Goal: Task Accomplishment & Management: Complete application form

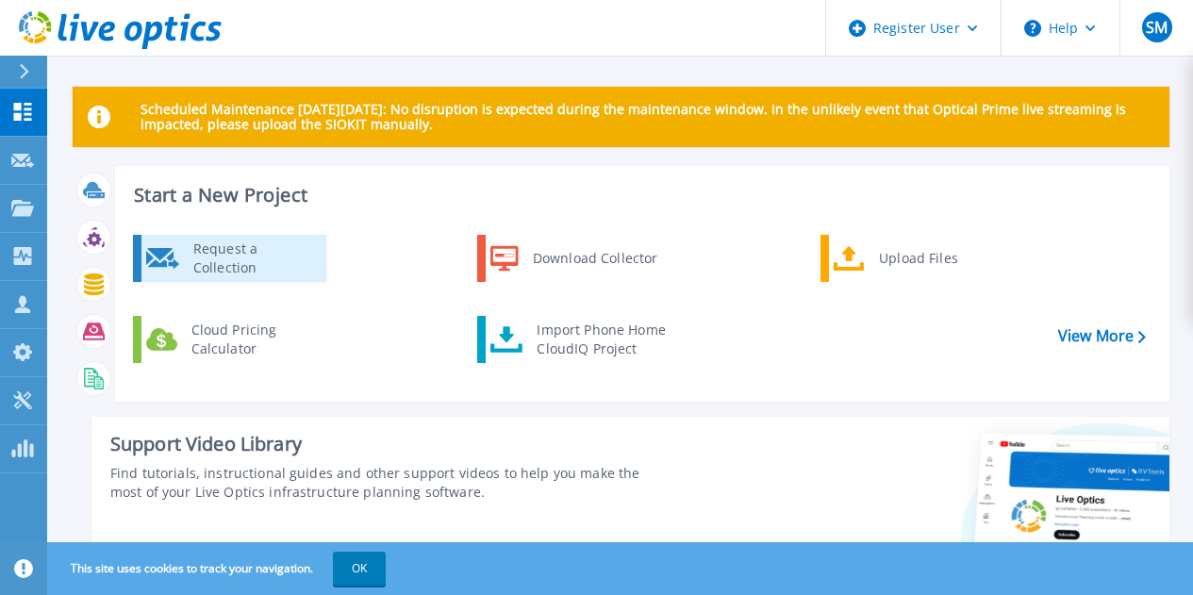
click at [254, 268] on div "Request a Collection" at bounding box center [253, 259] width 138 height 38
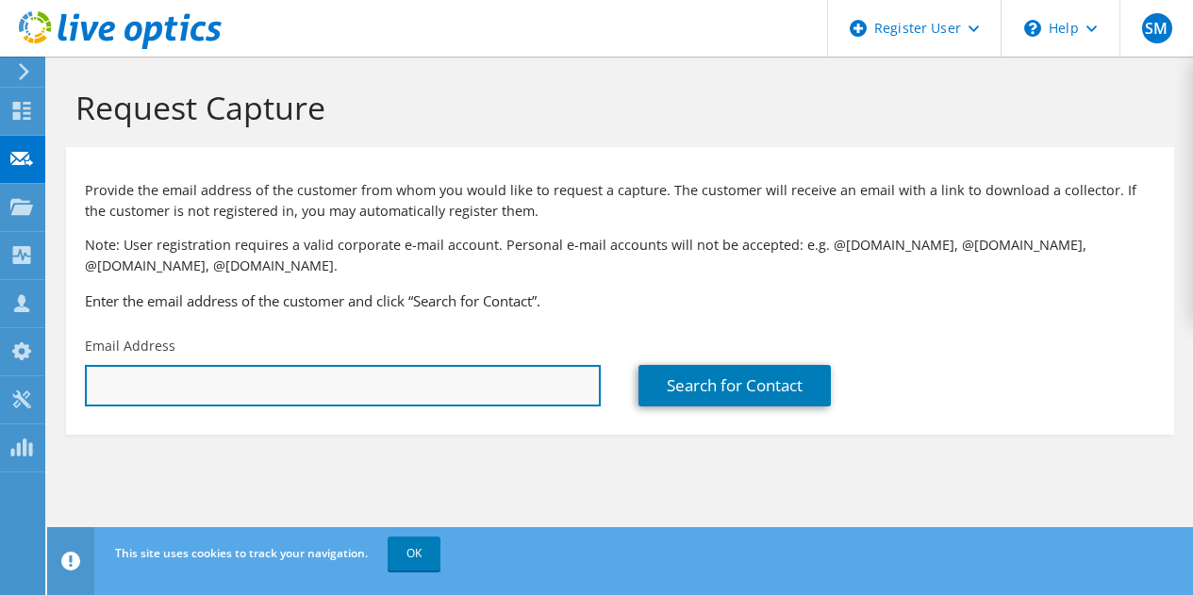
click at [443, 368] on input "text" at bounding box center [343, 386] width 516 height 42
paste input "[EMAIL_ADDRESS][DOMAIN_NAME]"
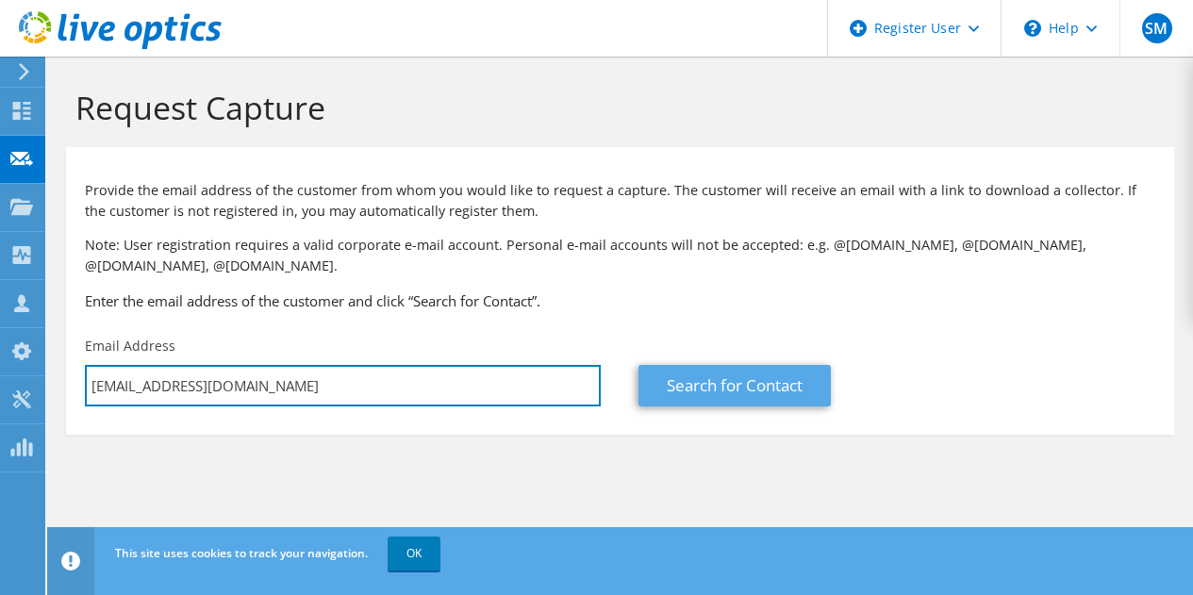
type input "[EMAIL_ADDRESS][DOMAIN_NAME]"
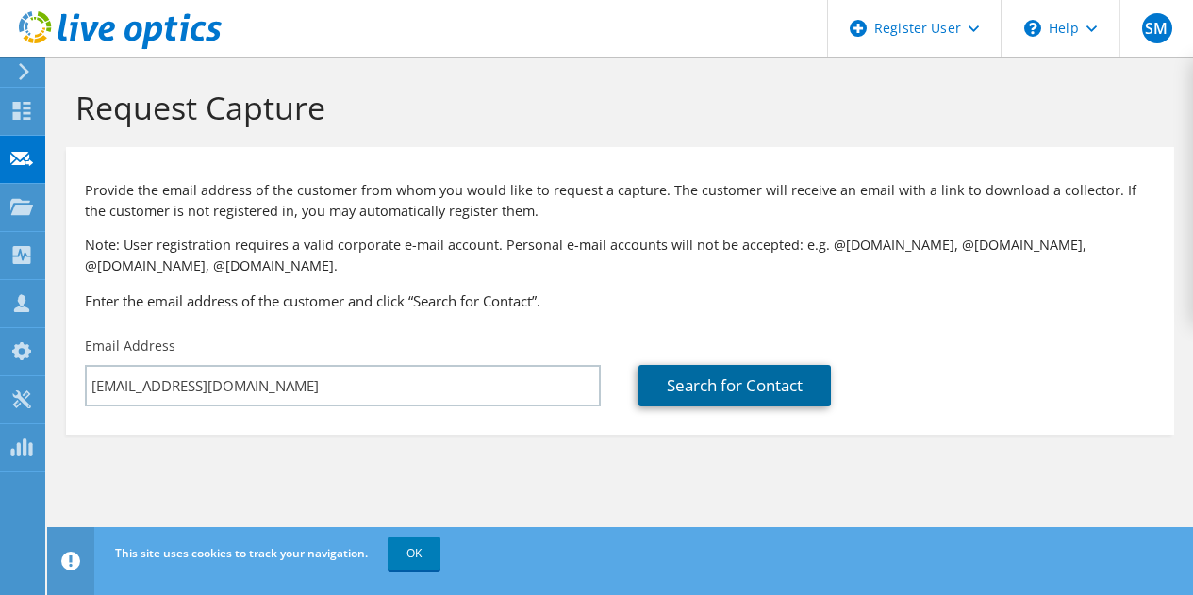
click at [681, 391] on link "Search for Contact" at bounding box center [735, 386] width 192 height 42
type input "ATHER ENERGY LIMITED"
type input "Sita Ramachandra Rao"
type input "Bhavaraju"
type input "India"
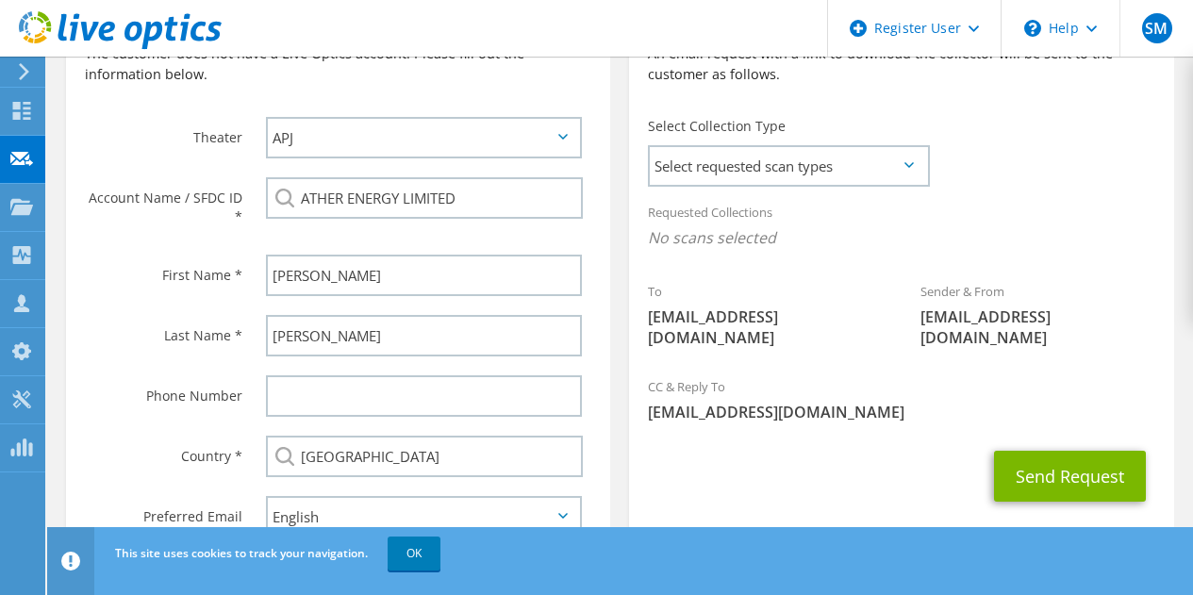
scroll to position [377, 0]
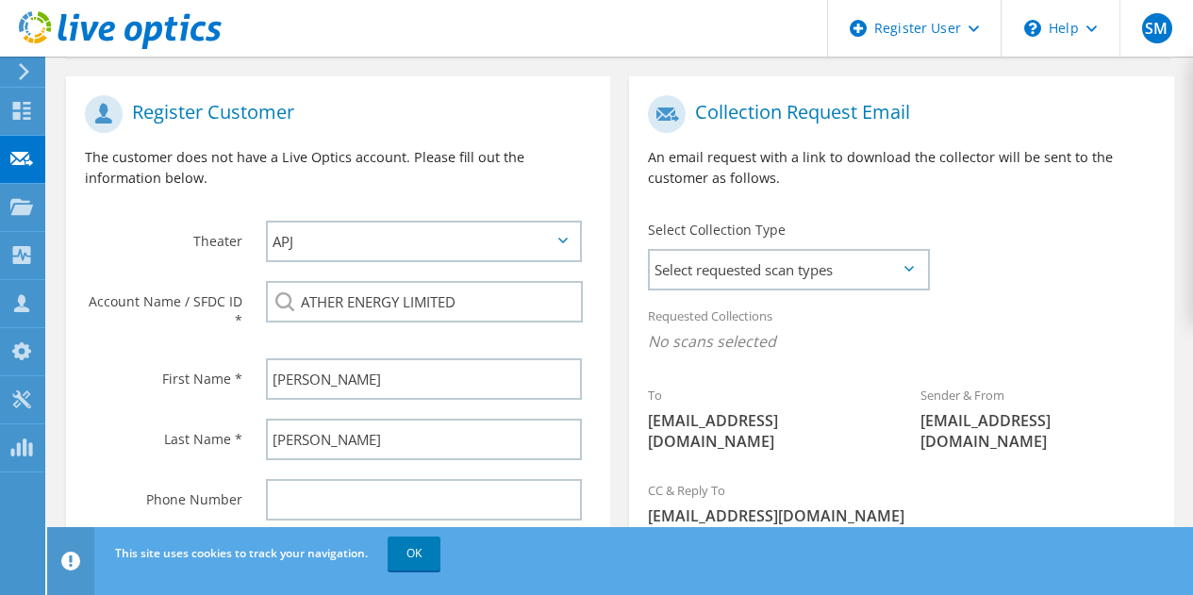
click at [732, 294] on div "Select Collection Type Select requested scan types Server Virtualization Optica…" at bounding box center [788, 253] width 318 height 85
click at [739, 262] on span "Select requested scan types" at bounding box center [788, 270] width 277 height 38
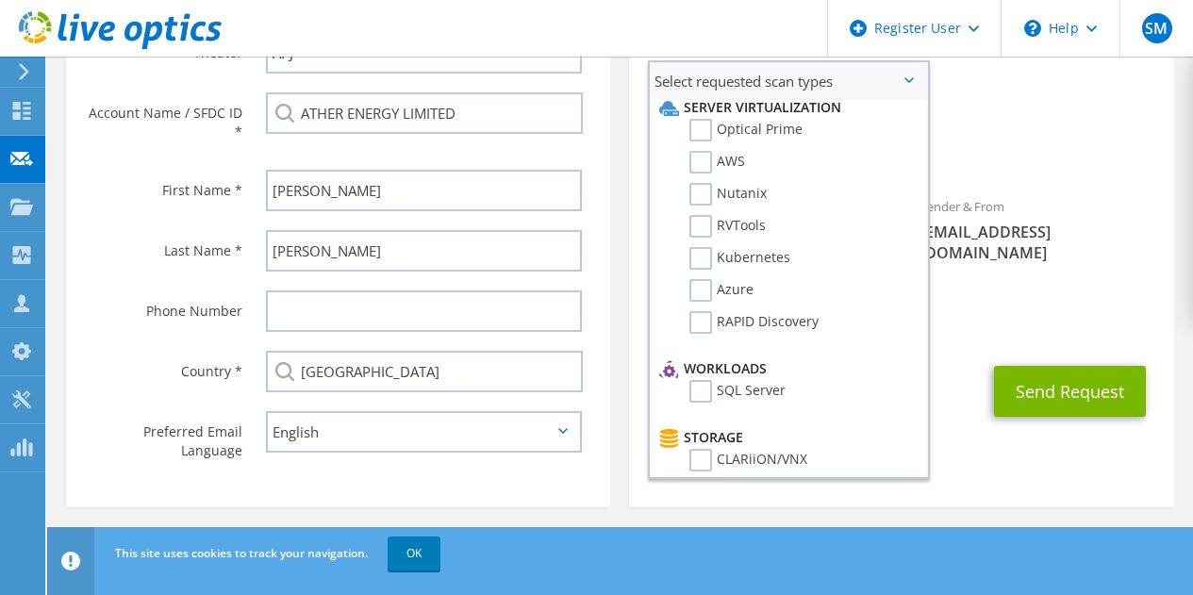
scroll to position [0, 0]
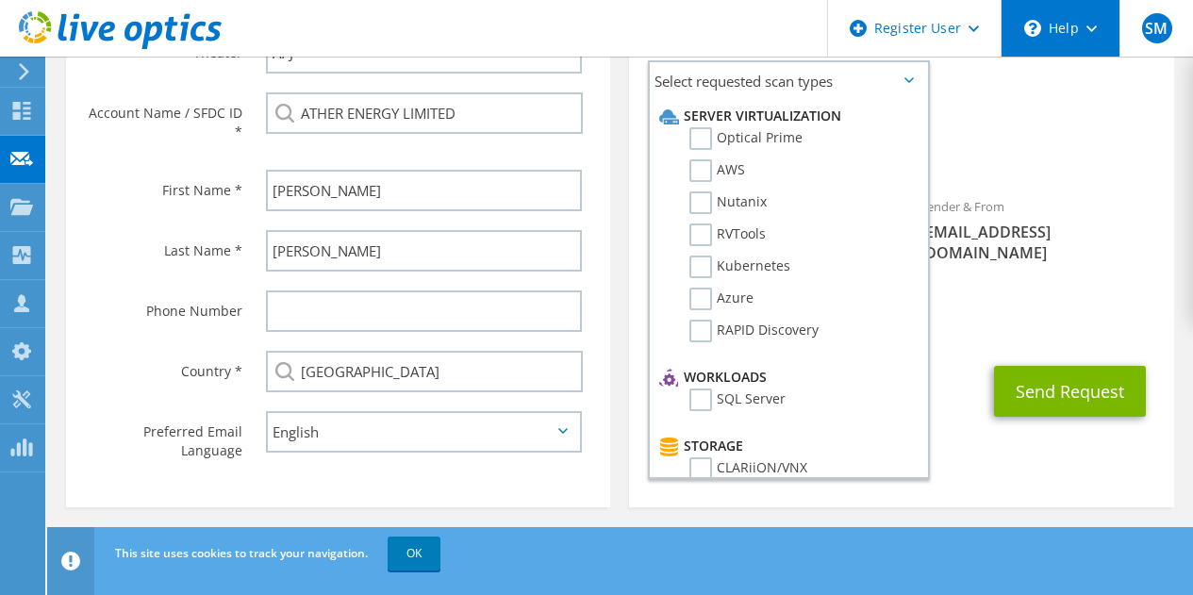
click at [1062, 40] on div "\n Help" at bounding box center [1060, 28] width 119 height 57
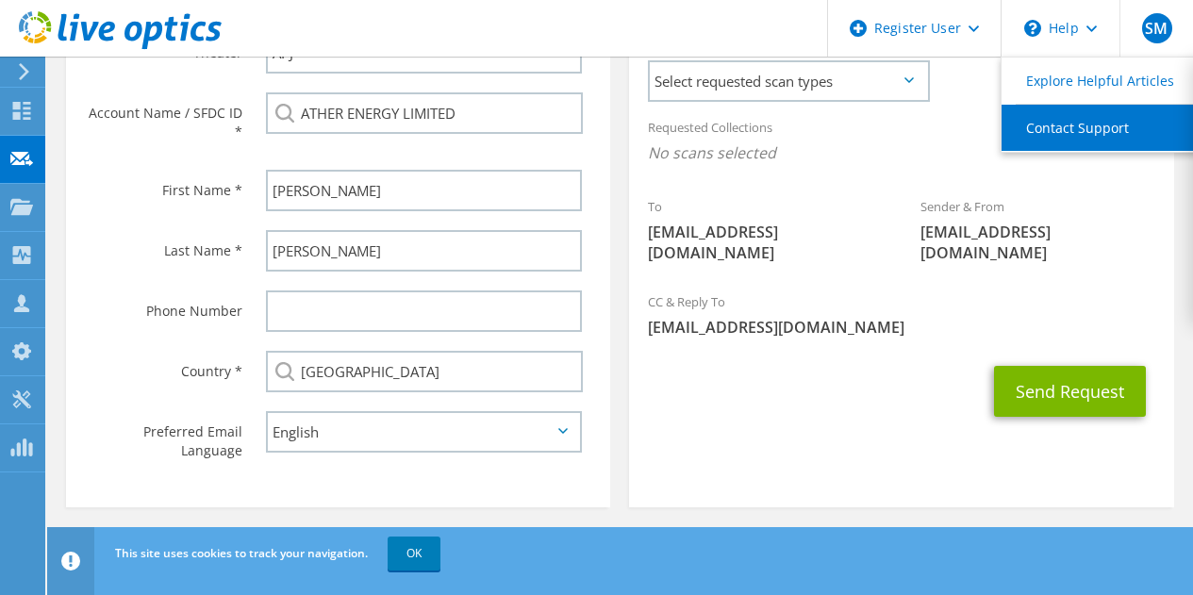
click at [1080, 120] on link "Contact Support" at bounding box center [1107, 128] width 210 height 46
